Goal: Complete application form

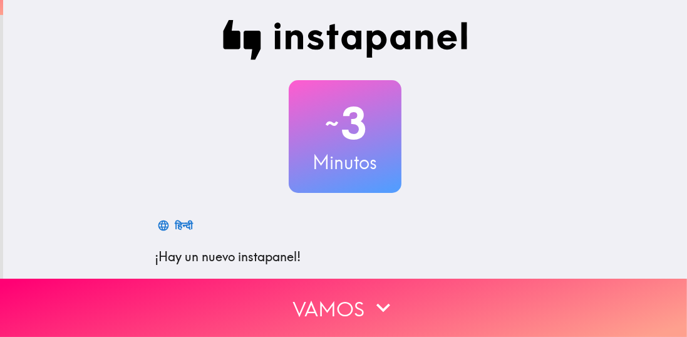
click at [379, 143] on h2 "~ 3" at bounding box center [345, 123] width 113 height 51
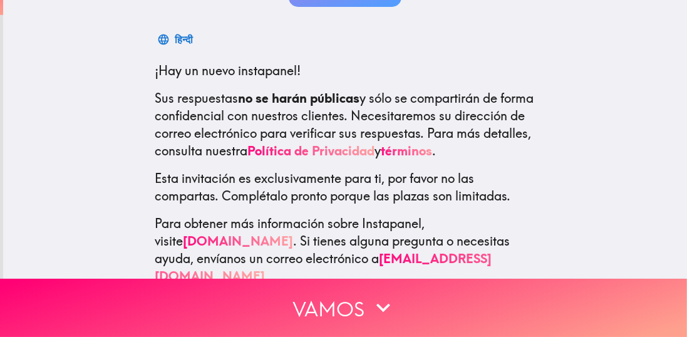
scroll to position [195, 0]
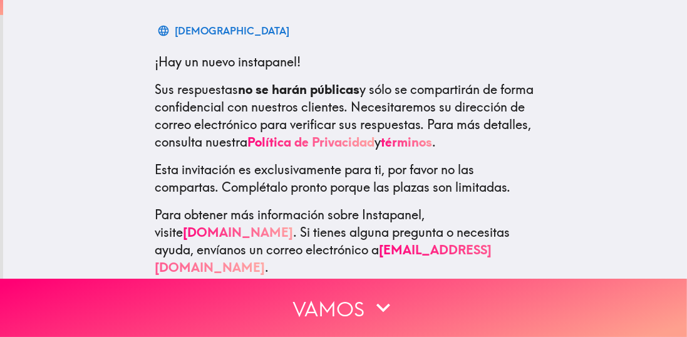
click at [459, 301] on button "Vamos" at bounding box center [343, 308] width 687 height 58
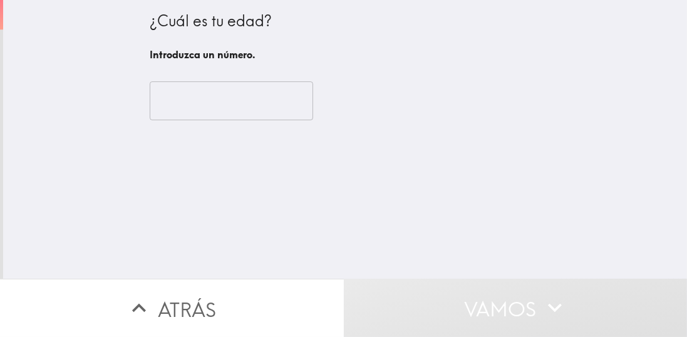
scroll to position [0, 0]
click at [268, 95] on input "number" at bounding box center [231, 100] width 163 height 39
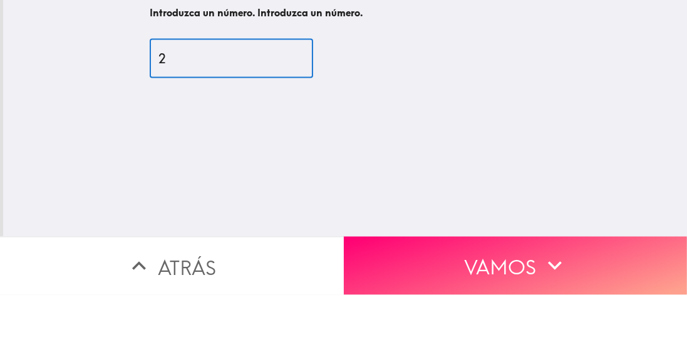
type input "25"
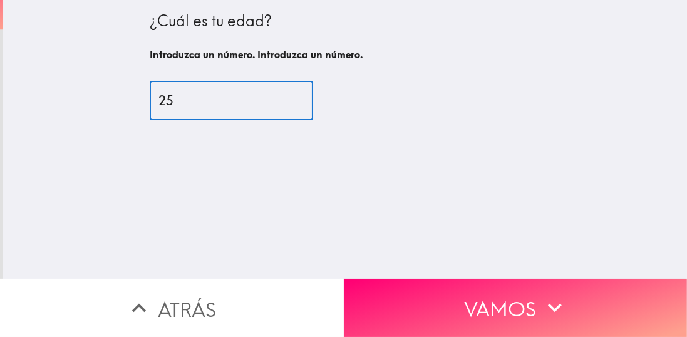
click at [592, 297] on button "Vamos" at bounding box center [516, 308] width 344 height 58
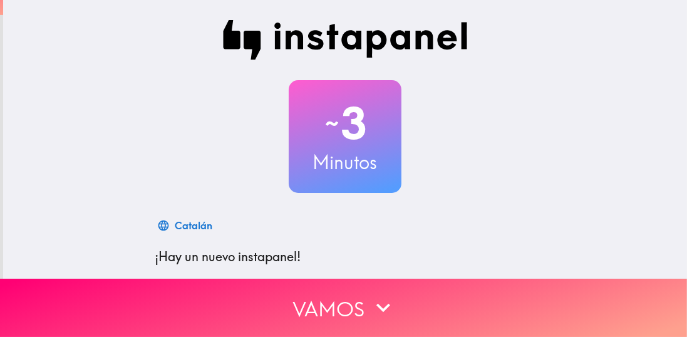
scroll to position [195, 0]
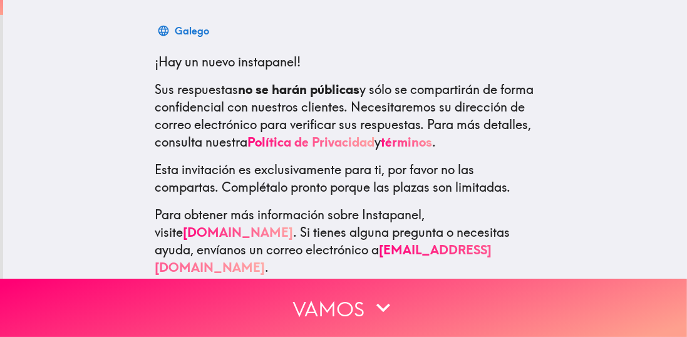
click at [394, 281] on button "Vamos" at bounding box center [343, 308] width 687 height 58
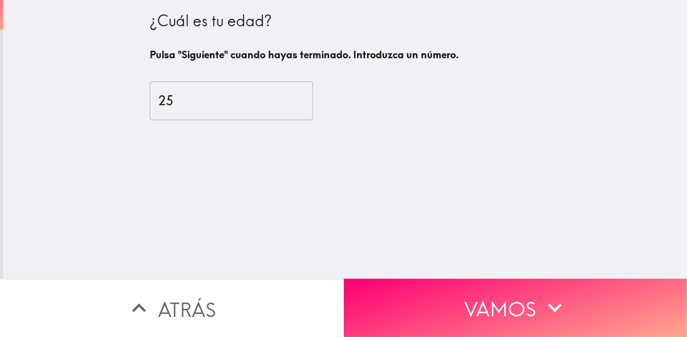
scroll to position [0, 0]
click at [227, 106] on input "25" at bounding box center [231, 100] width 163 height 39
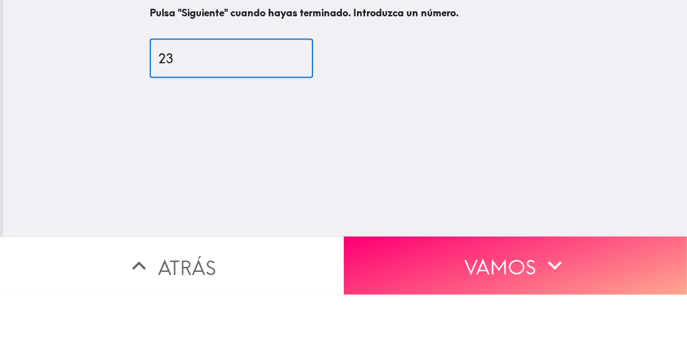
type input "2"
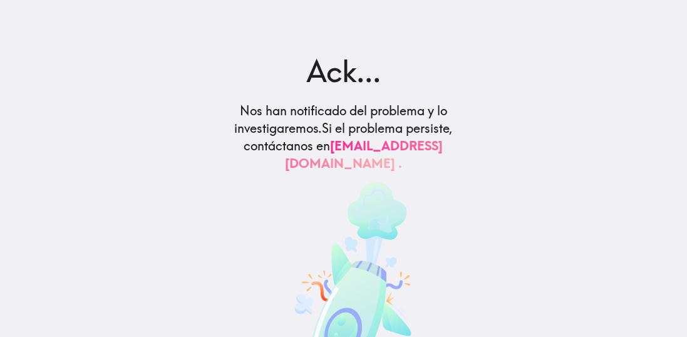
click at [401, 150] on font "[EMAIL_ADDRESS][DOMAIN_NAME] ." at bounding box center [364, 154] width 158 height 33
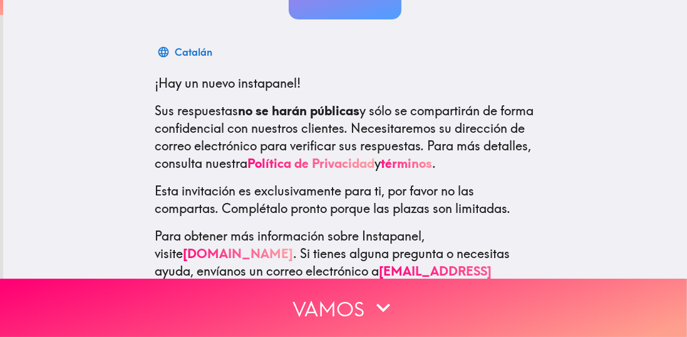
scroll to position [195, 0]
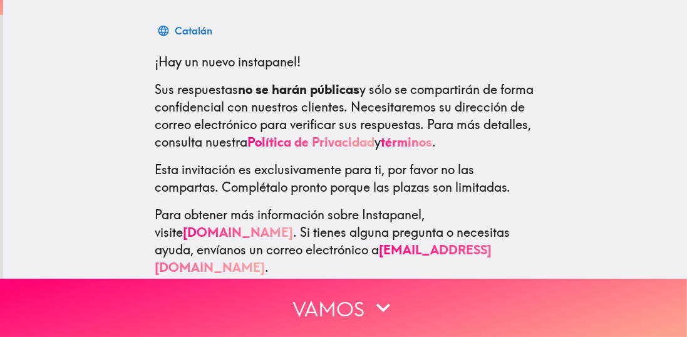
click at [129, 296] on button "Vamos" at bounding box center [343, 308] width 687 height 58
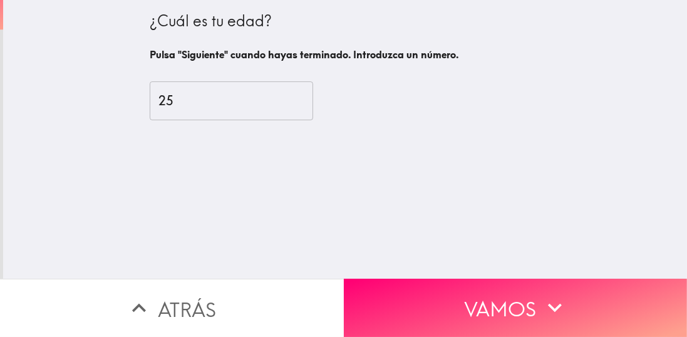
scroll to position [0, 0]
click at [222, 99] on input "25" at bounding box center [231, 100] width 163 height 39
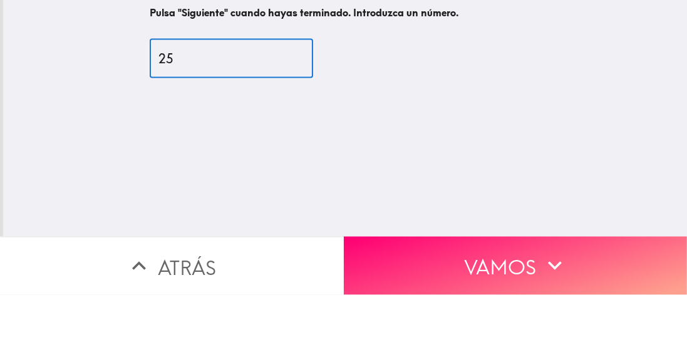
type input "2"
